Goal: Transaction & Acquisition: Book appointment/travel/reservation

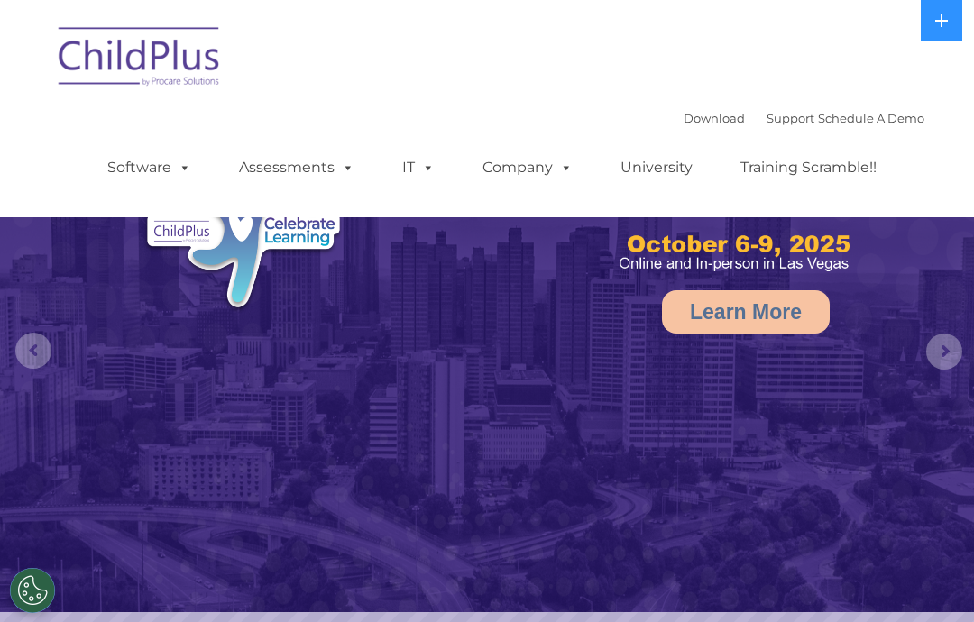
select select "MEDIUM"
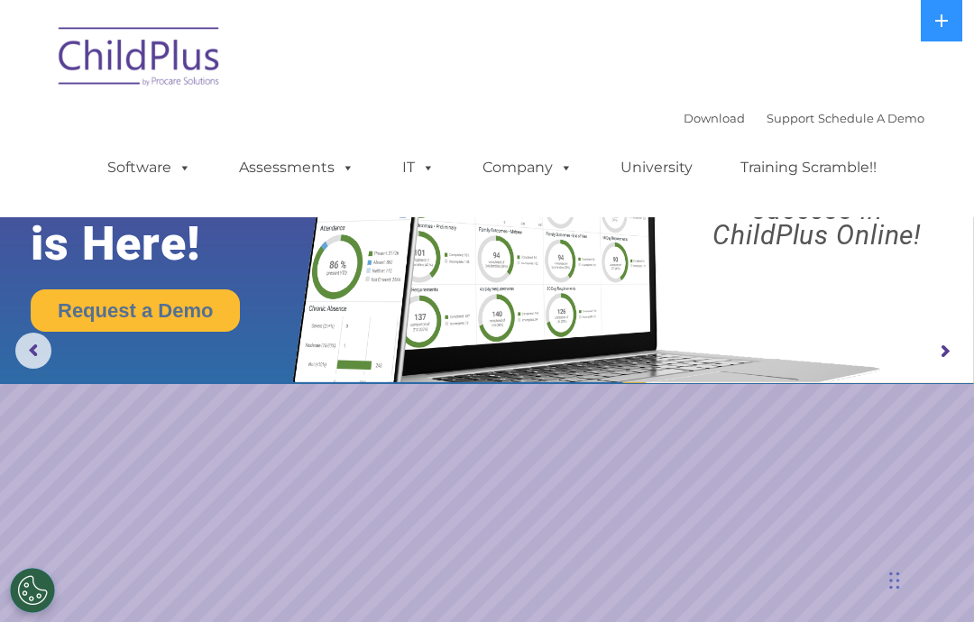
click at [684, 121] on link "Download" at bounding box center [714, 118] width 61 height 14
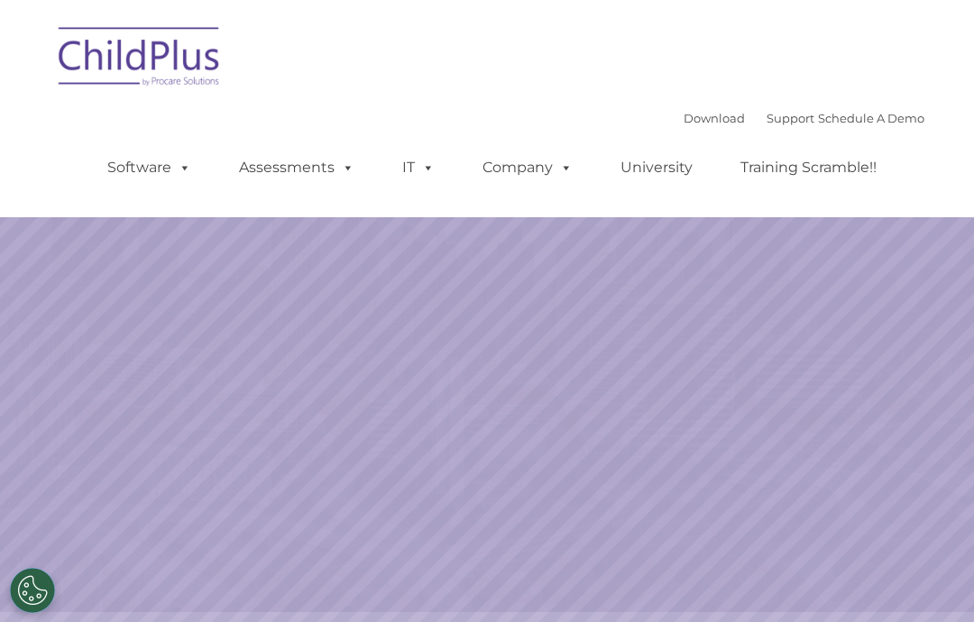
select select "MEDIUM"
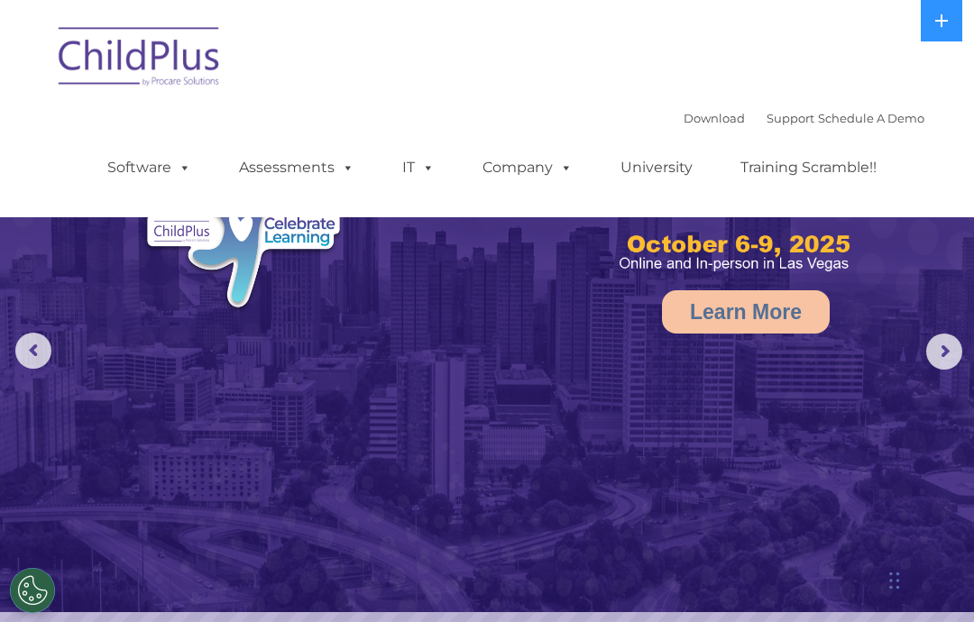
click at [695, 113] on link "Download" at bounding box center [714, 118] width 61 height 14
select select "MEDIUM"
click at [691, 119] on link "Download" at bounding box center [714, 118] width 61 height 14
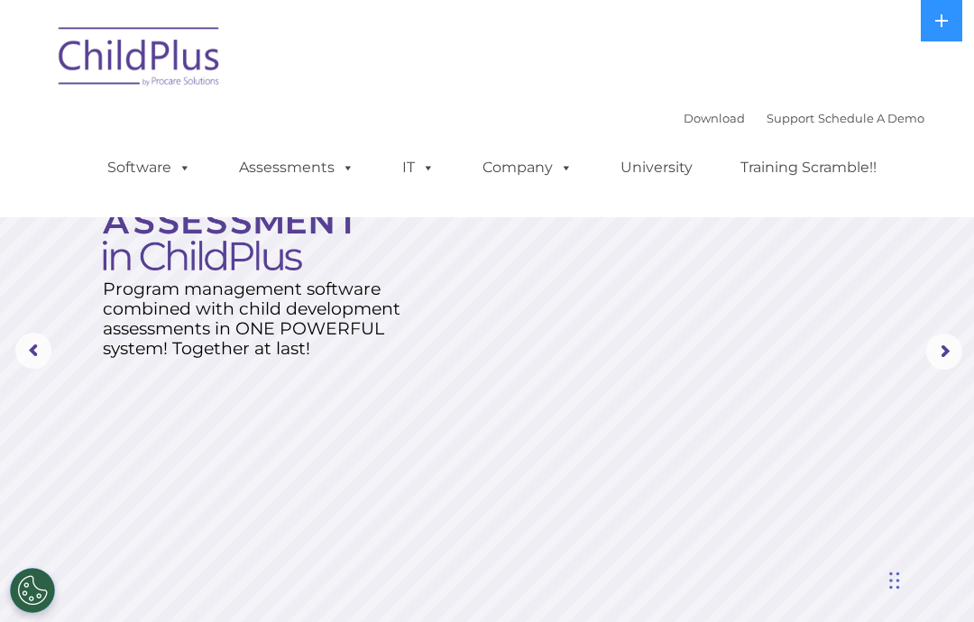
click at [895, 115] on link "Schedule A Demo" at bounding box center [871, 118] width 106 height 14
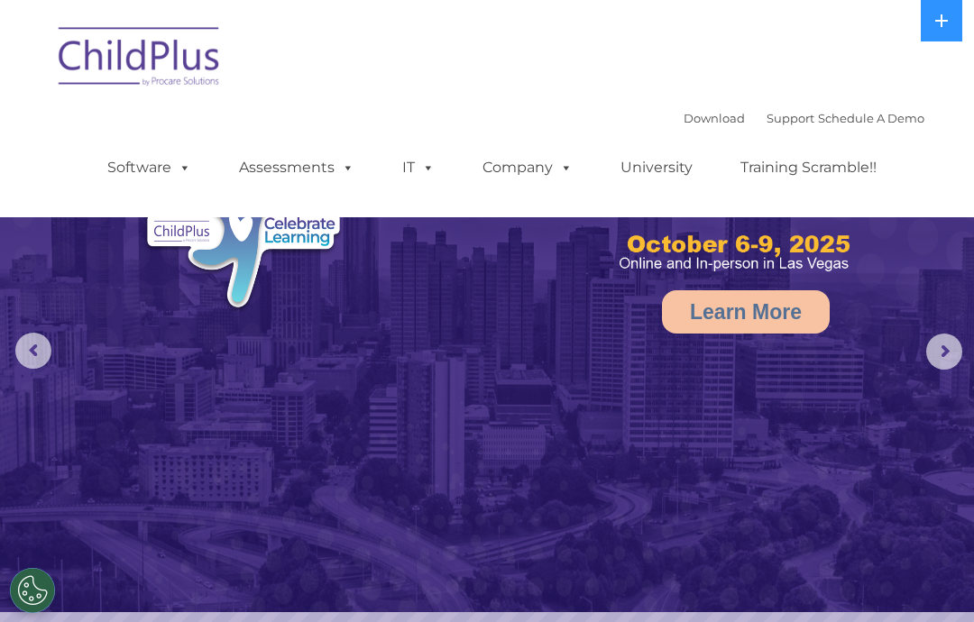
select select "MEDIUM"
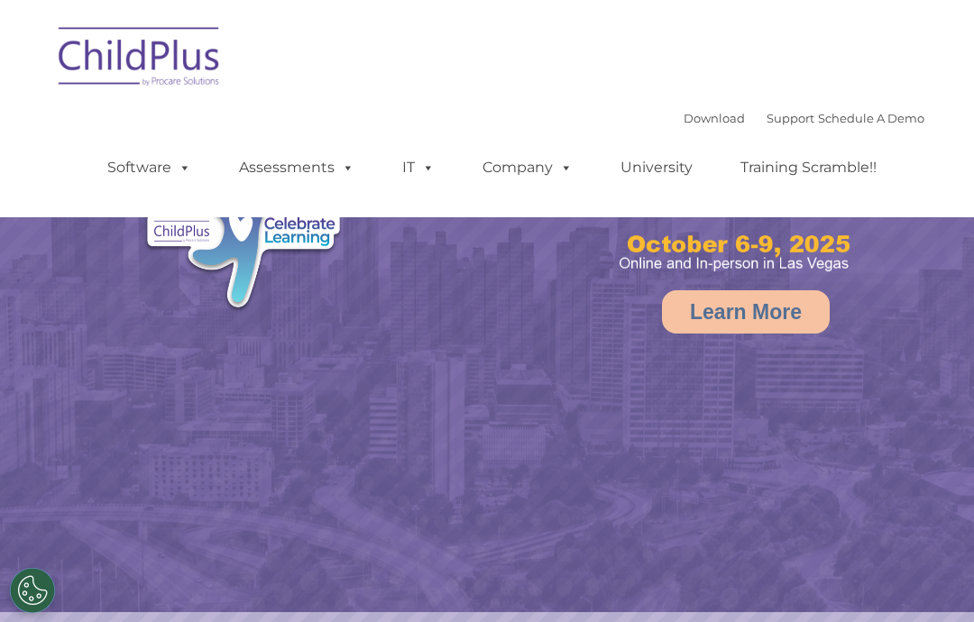
select select "MEDIUM"
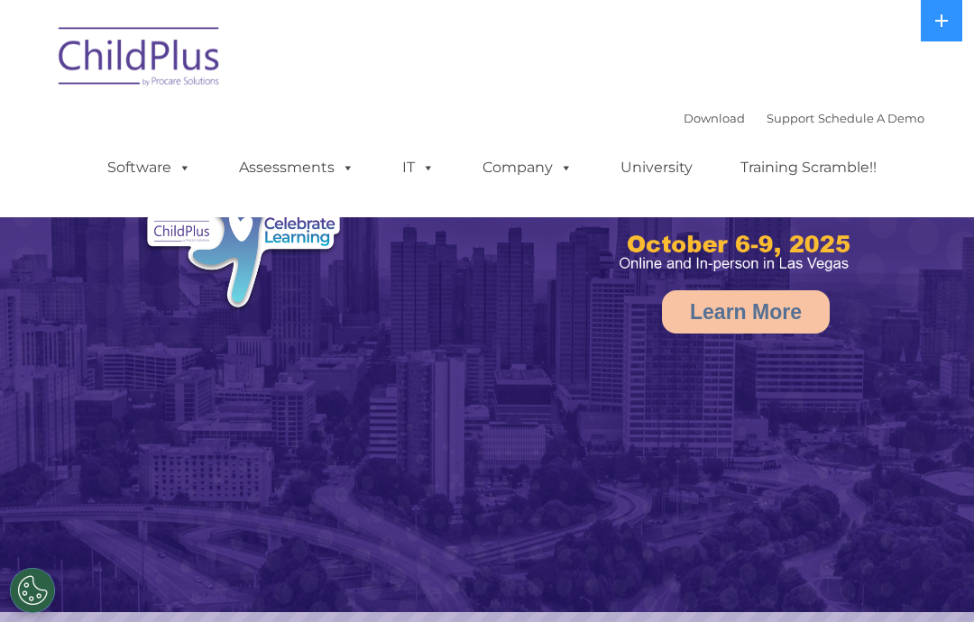
select select "MEDIUM"
click at [705, 117] on link "Download" at bounding box center [714, 118] width 61 height 14
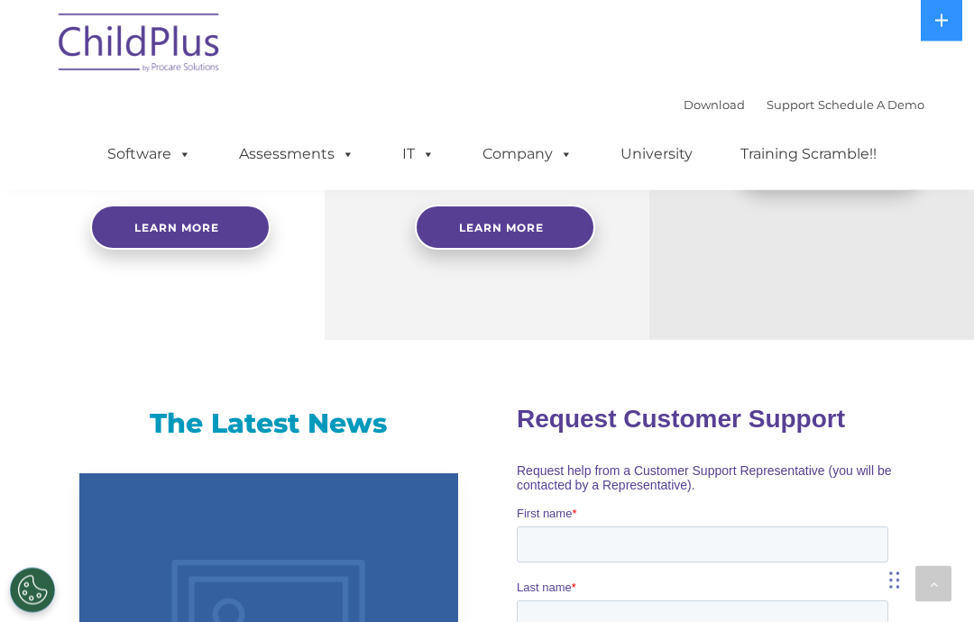
scroll to position [797, 0]
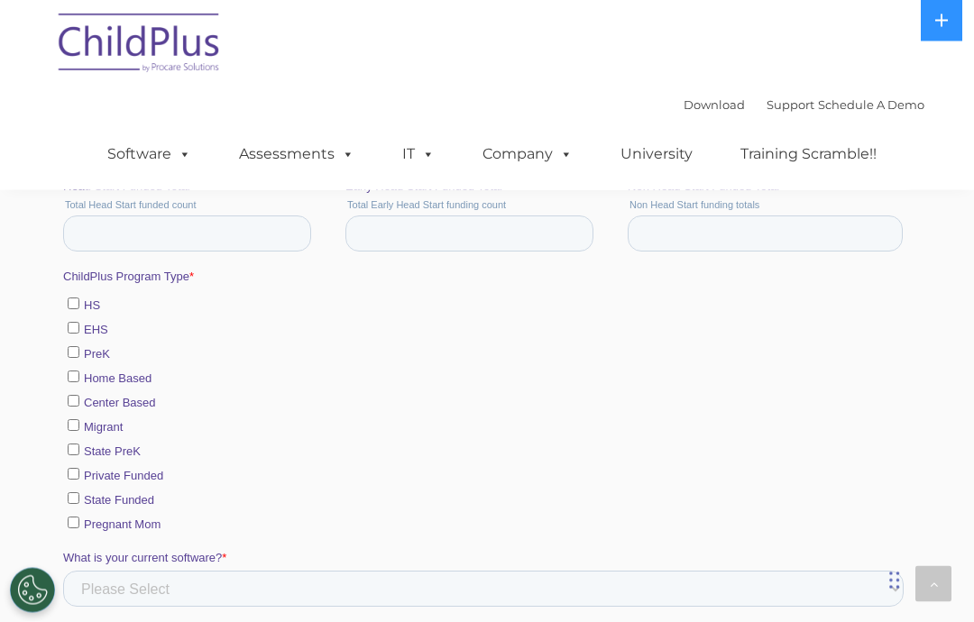
scroll to position [739, 0]
click at [86, 435] on label "Migrant" at bounding box center [486, 426] width 836 height 19
click at [79, 431] on input "Migrant" at bounding box center [74, 425] width 12 height 12
click at [77, 431] on input "Migrant" at bounding box center [74, 425] width 12 height 12
checkbox input "false"
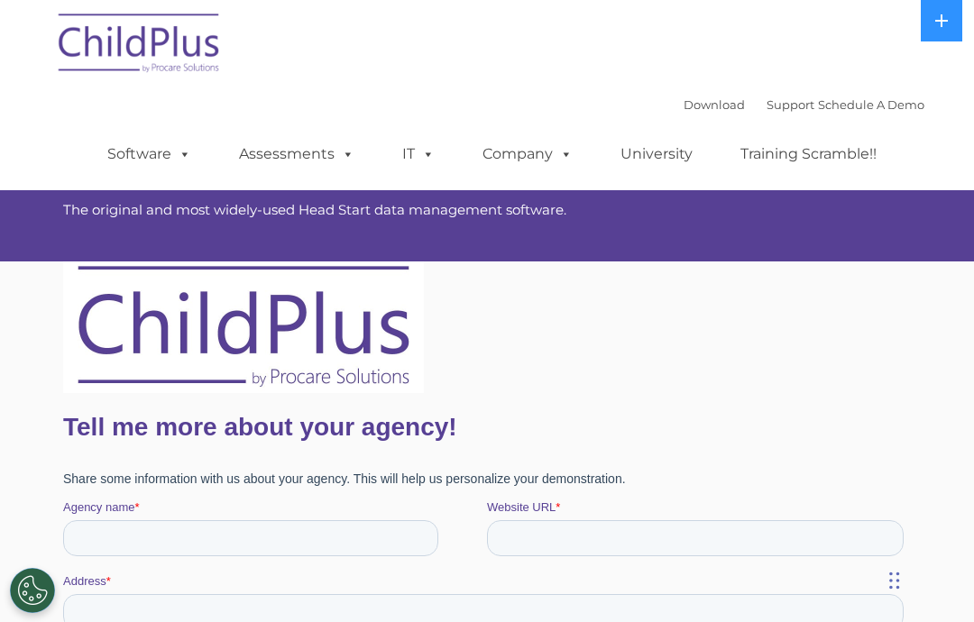
scroll to position [0, 0]
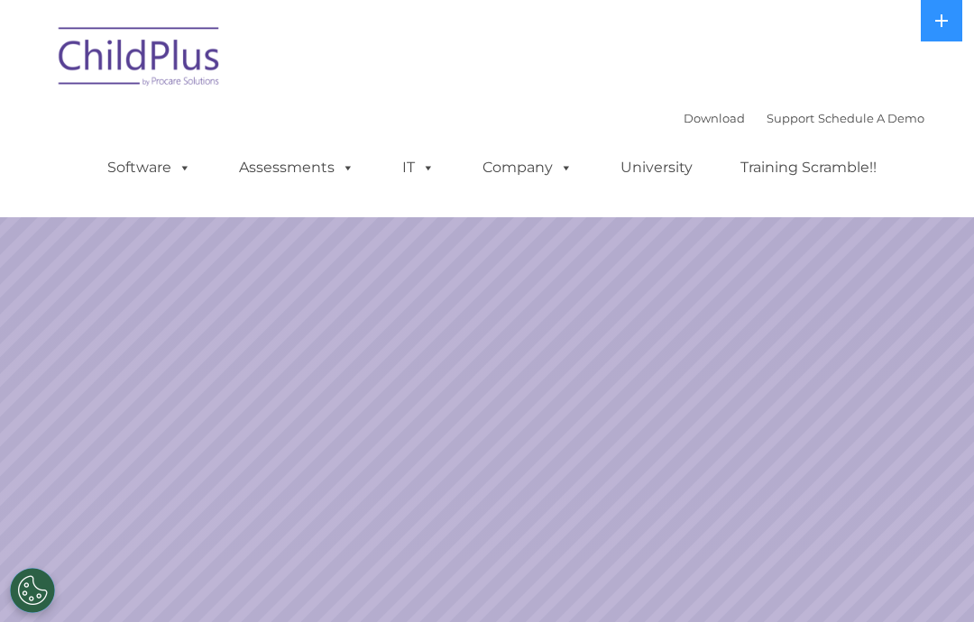
select select "MEDIUM"
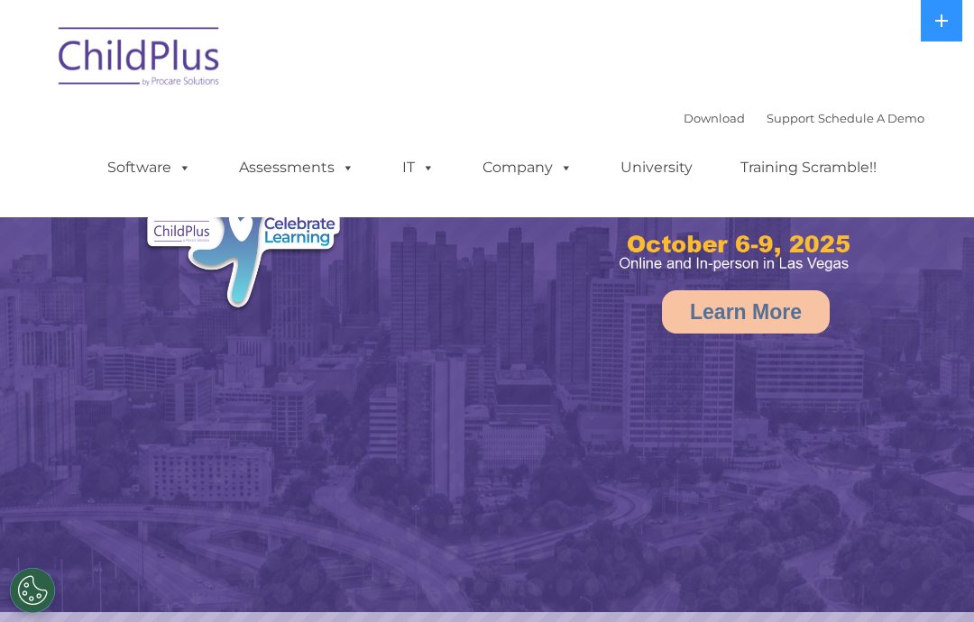
select select "MEDIUM"
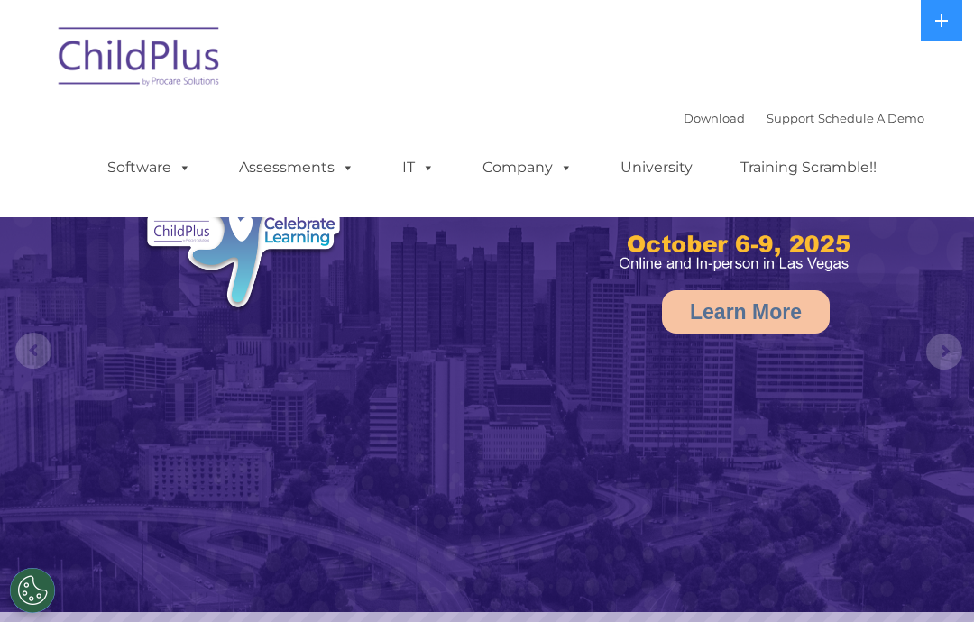
select select "MEDIUM"
click at [890, 115] on link "Schedule A Demo" at bounding box center [871, 118] width 106 height 14
